Goal: Find specific page/section: Find specific page/section

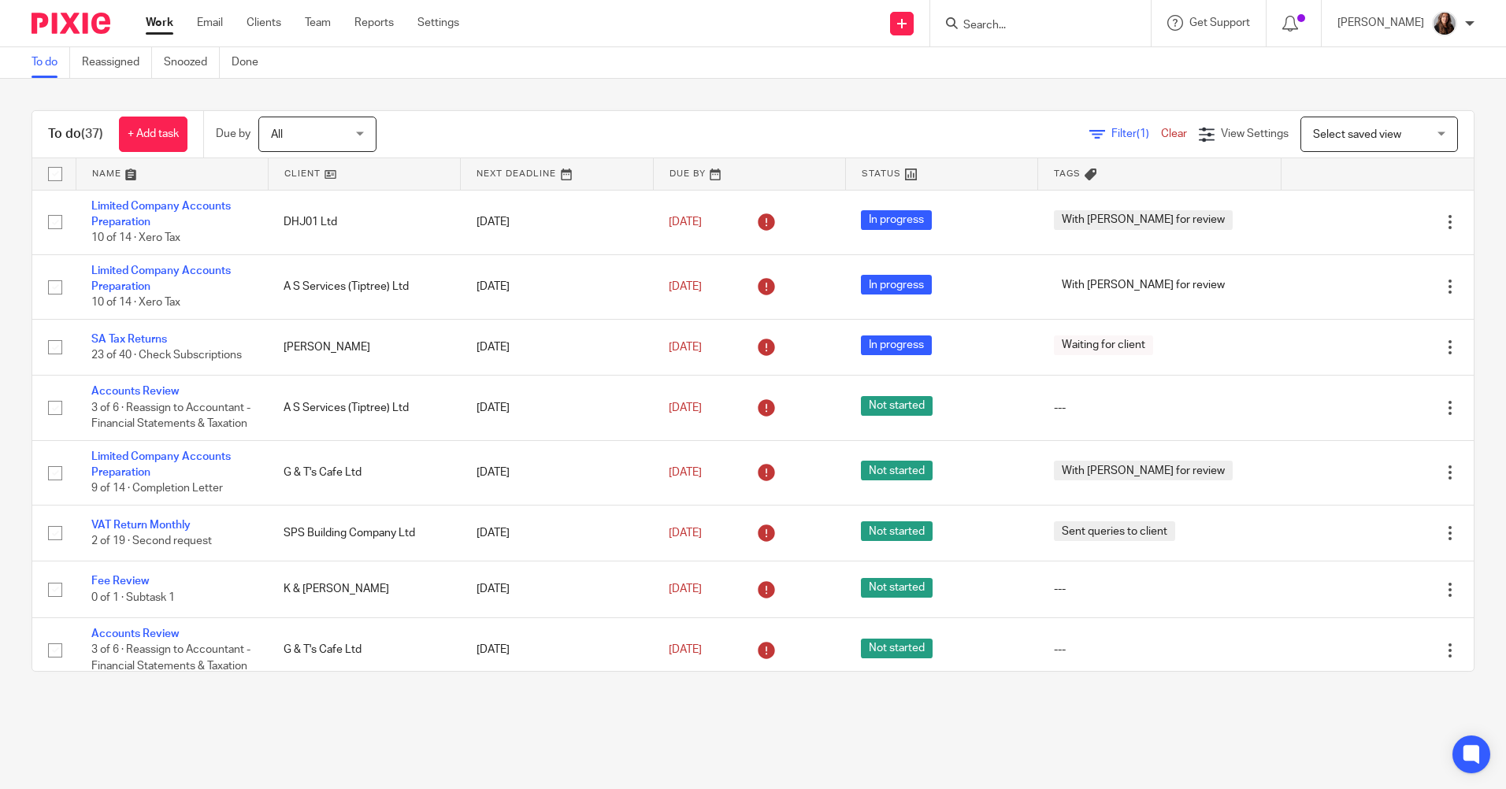
click at [1001, 23] on input "Search" at bounding box center [1033, 26] width 142 height 14
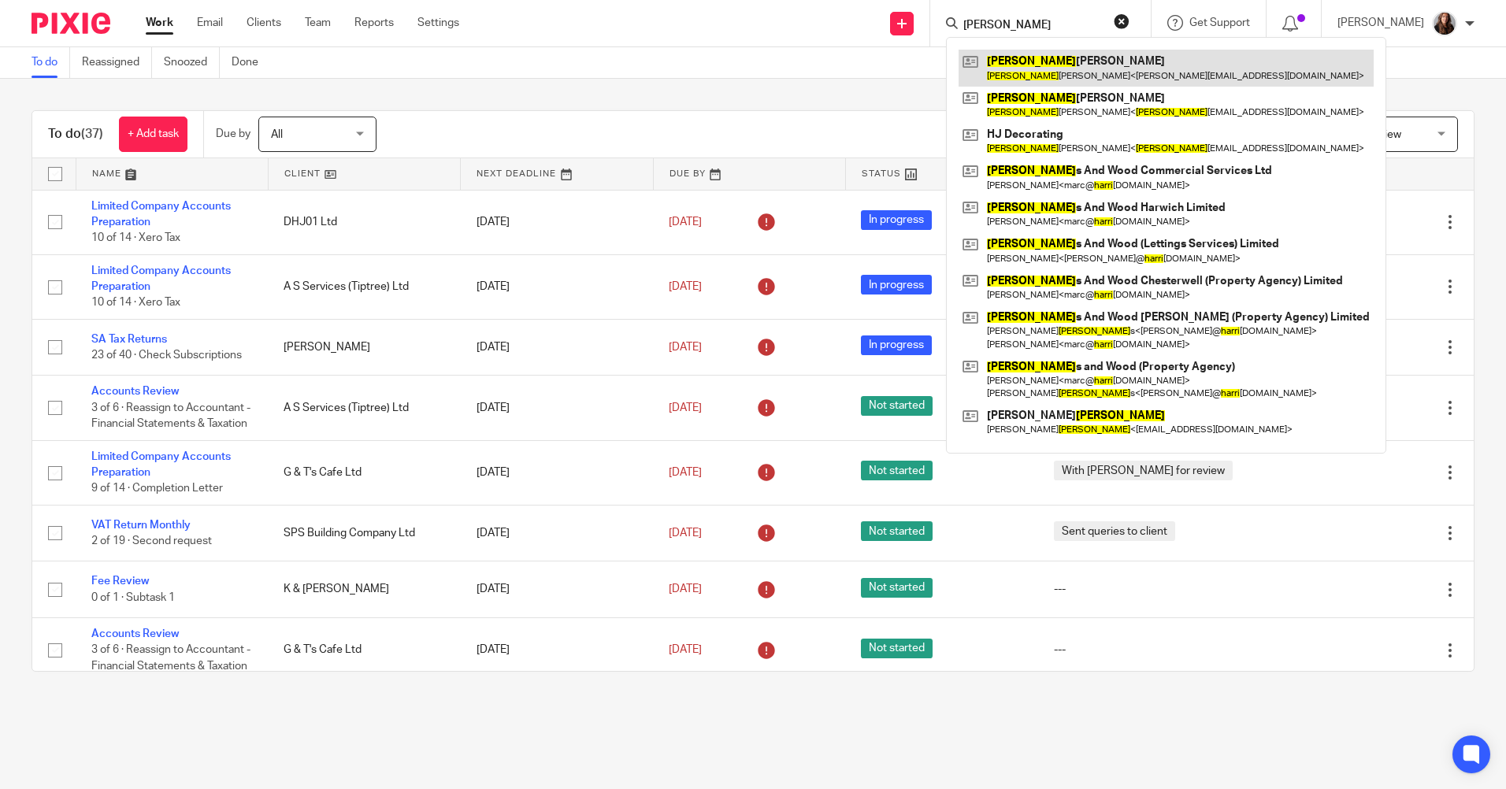
type input "harry"
click at [1056, 62] on link at bounding box center [1166, 68] width 415 height 36
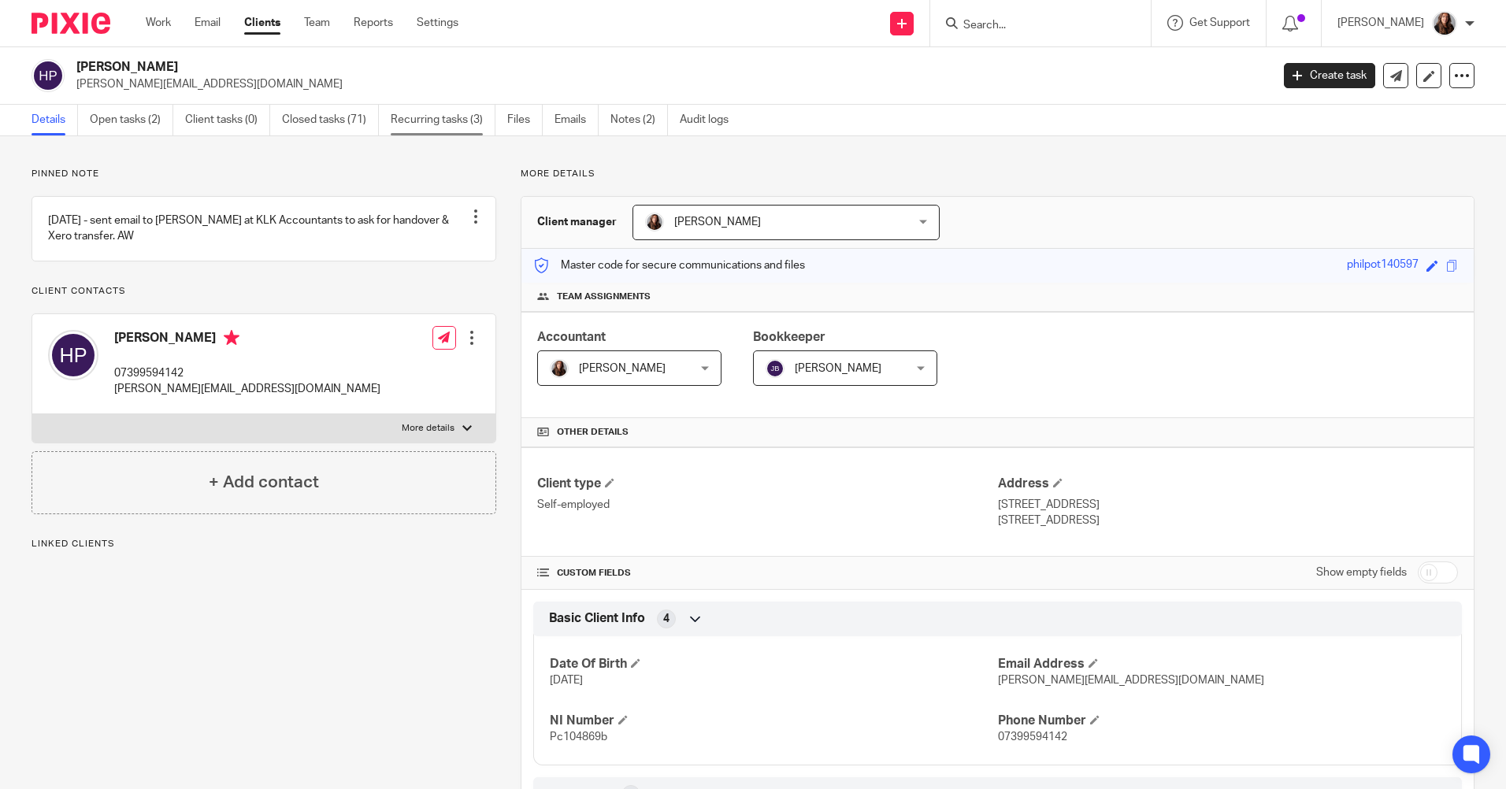
click at [418, 114] on link "Recurring tasks (3)" at bounding box center [443, 120] width 105 height 31
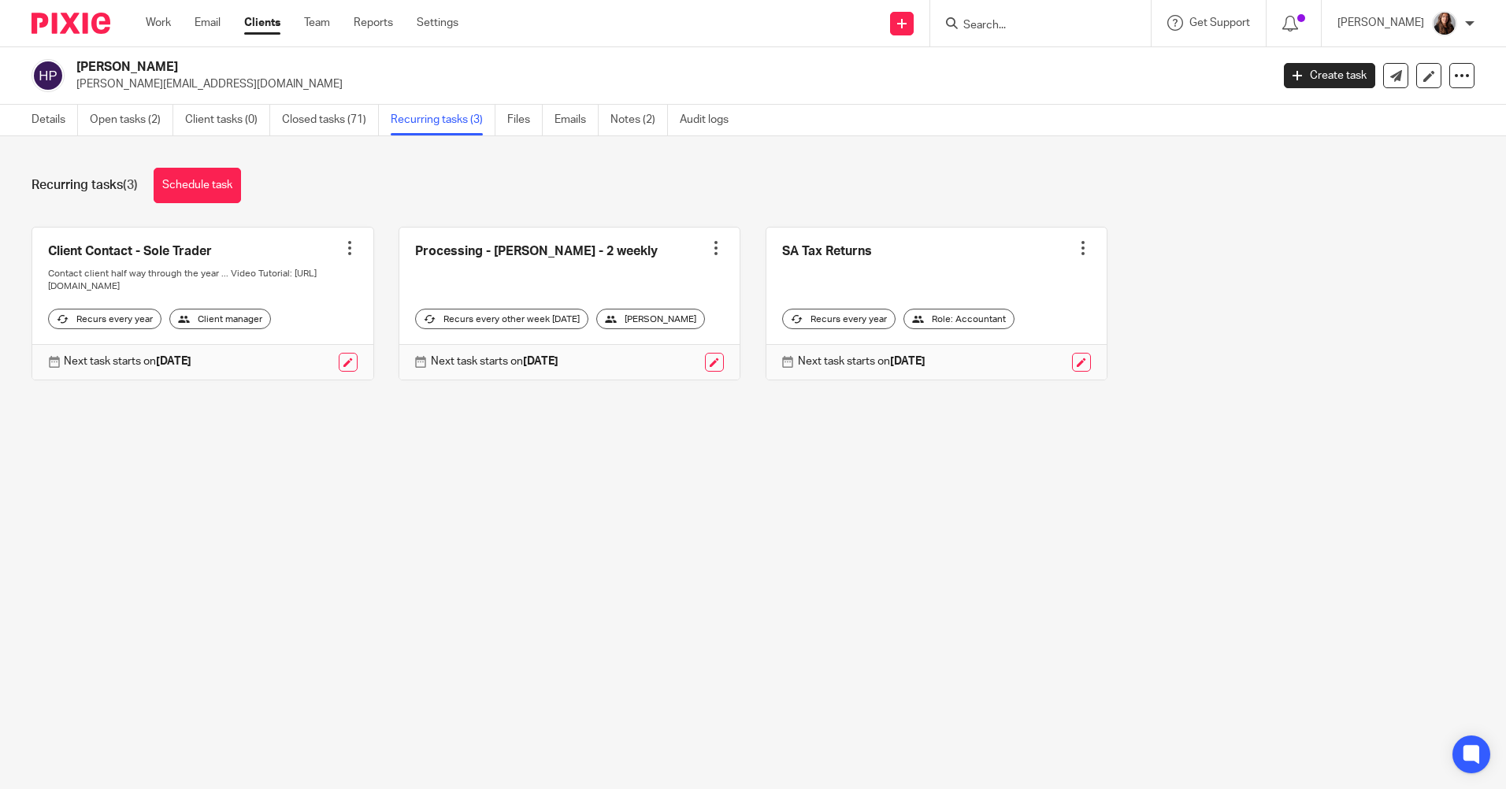
click at [1020, 24] on input "Search" at bounding box center [1033, 26] width 142 height 14
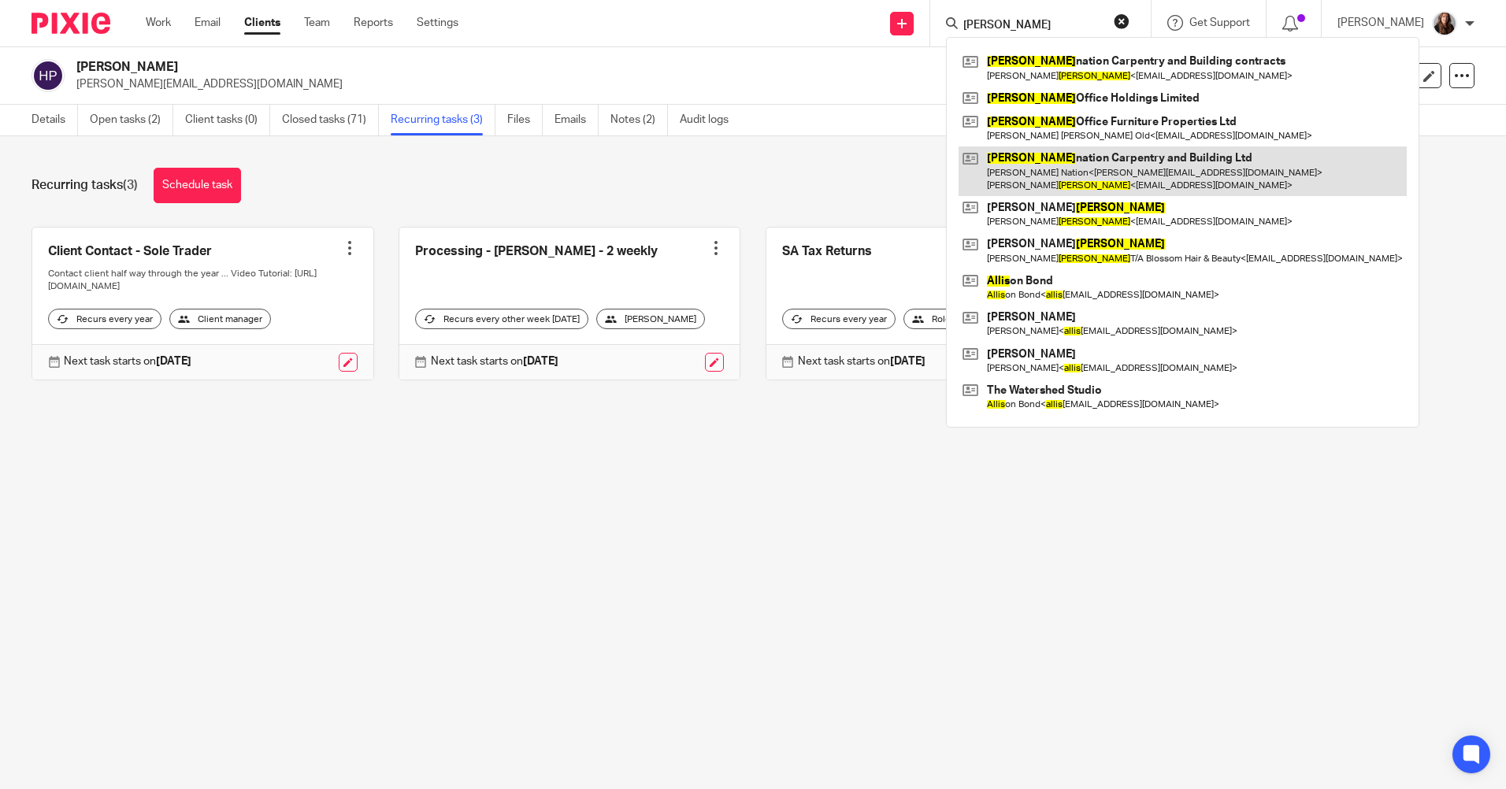
type input "wallis"
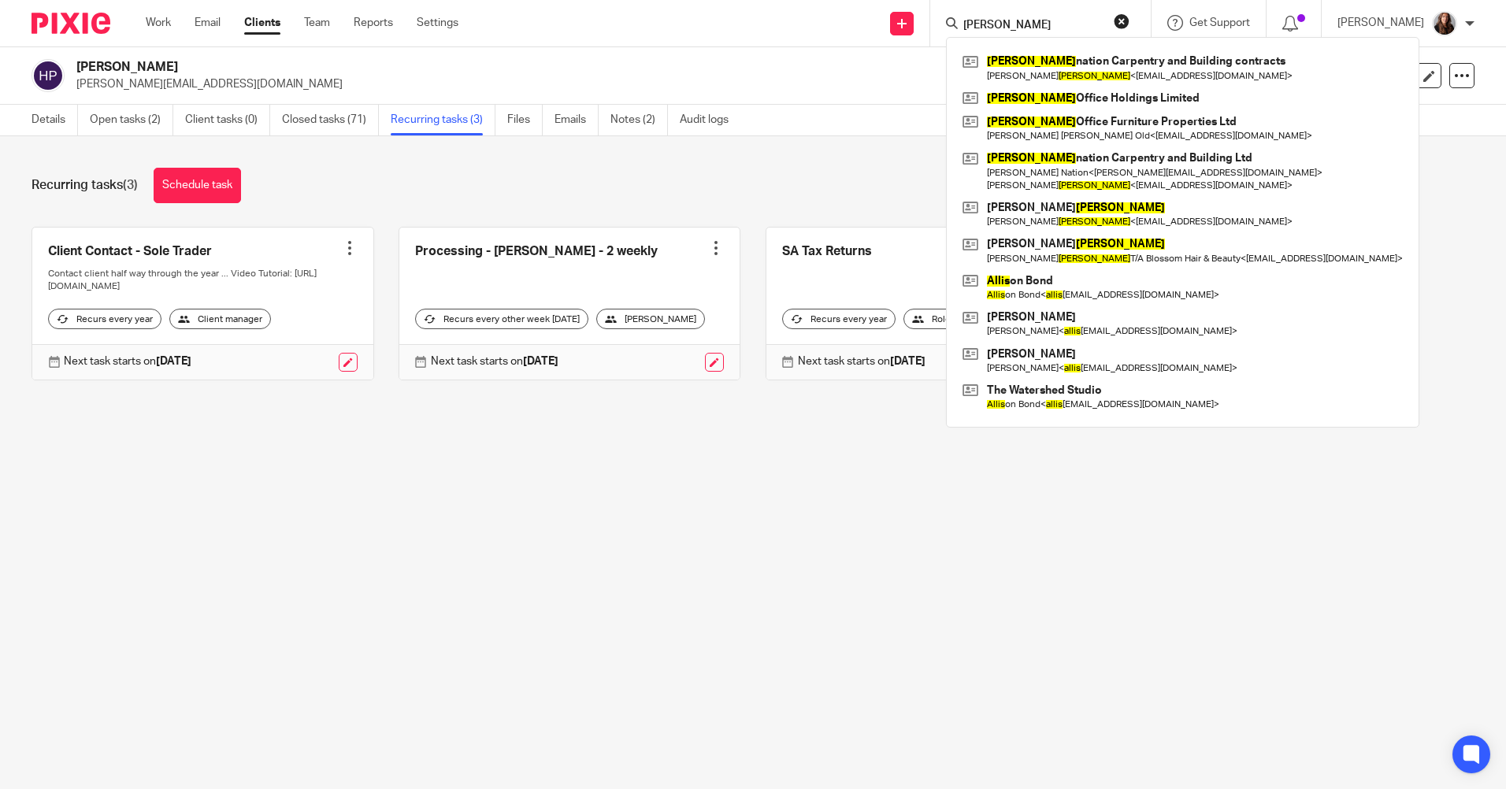
drag, startPoint x: 1221, startPoint y: 561, endPoint x: 1255, endPoint y: 563, distance: 34.0
click at [1223, 562] on main "Harry Philpot h.philpot@hotmail.com Create task Update from Companies House Exp…" at bounding box center [753, 394] width 1506 height 789
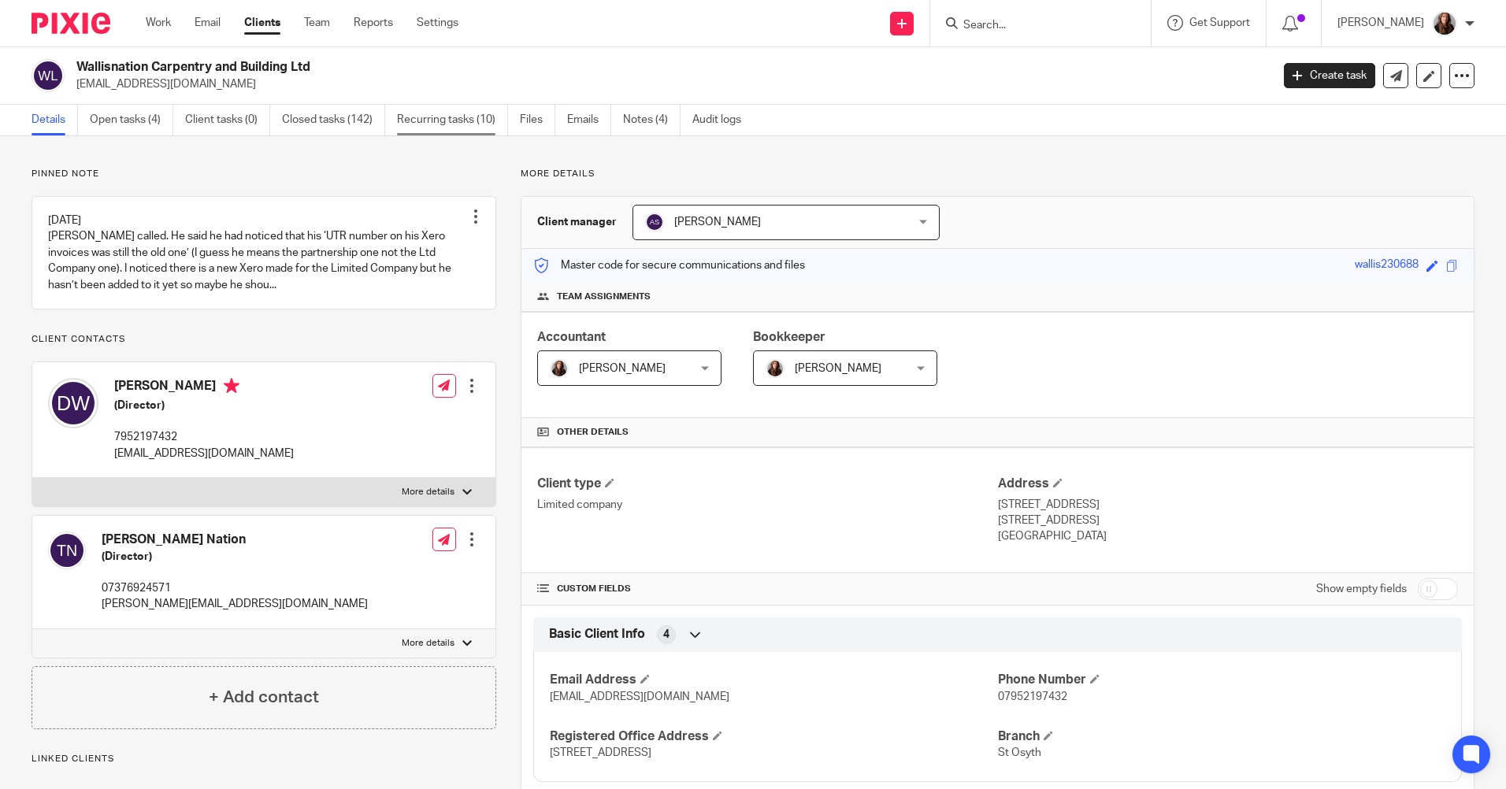
click at [436, 112] on link "Recurring tasks (10)" at bounding box center [452, 120] width 111 height 31
